Goal: Information Seeking & Learning: Learn about a topic

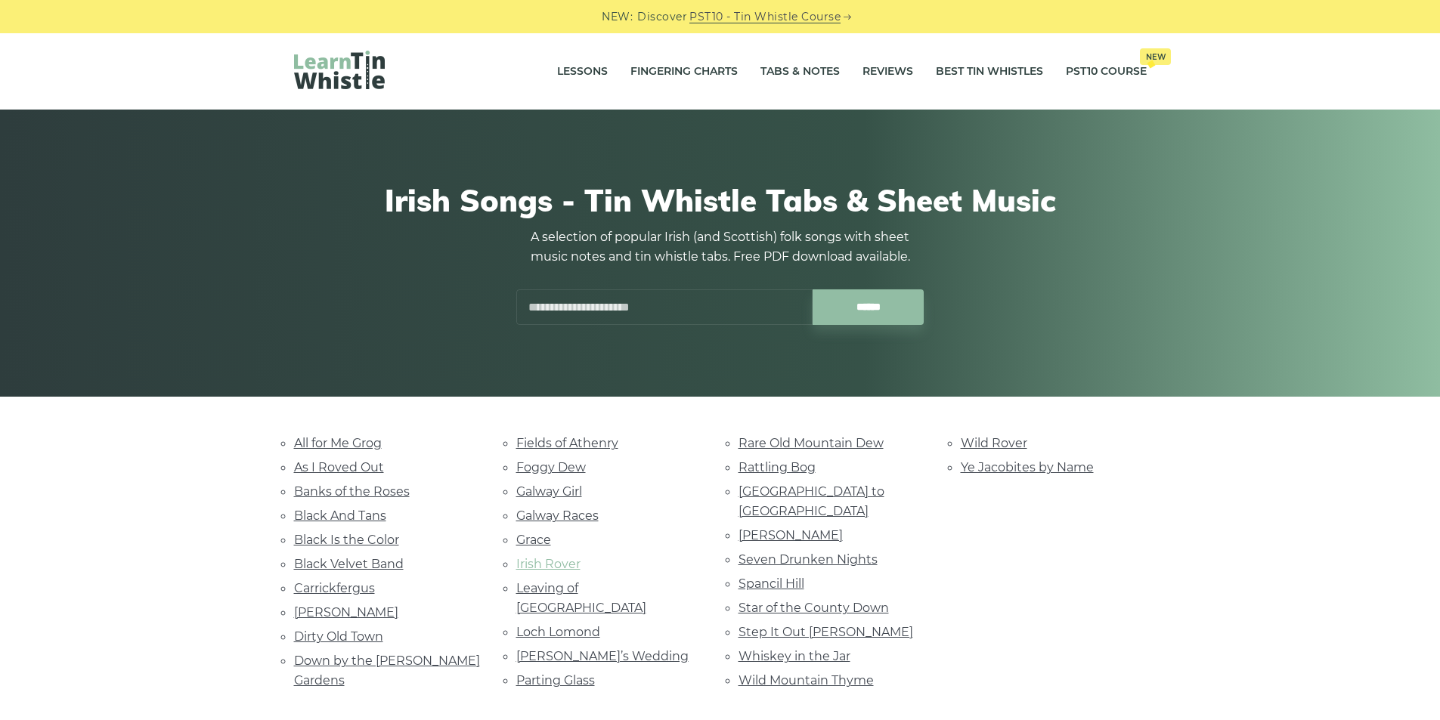
click at [558, 566] on link "Irish Rover" at bounding box center [548, 564] width 64 height 14
click at [786, 445] on link "Rare Old Mountain Dew" at bounding box center [811, 443] width 145 height 14
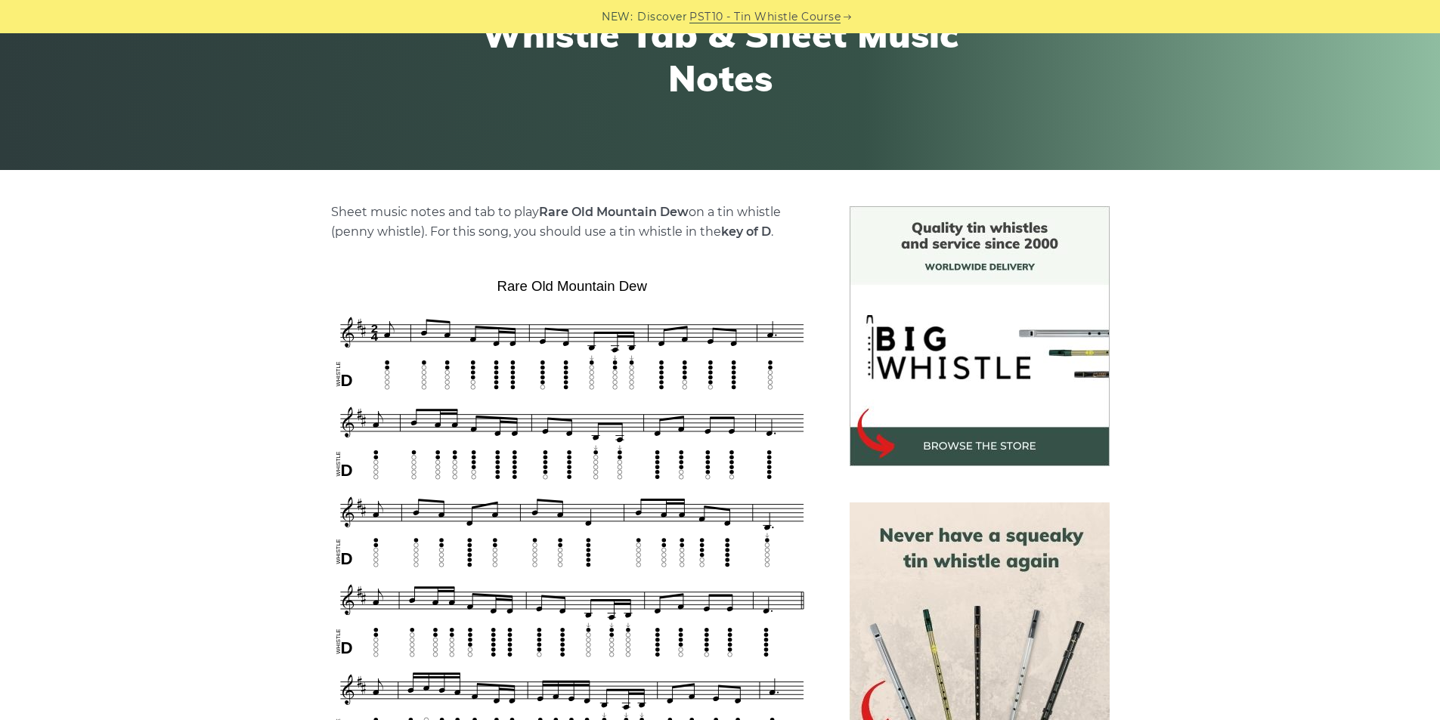
scroll to position [302, 0]
